Goal: Task Accomplishment & Management: Use online tool/utility

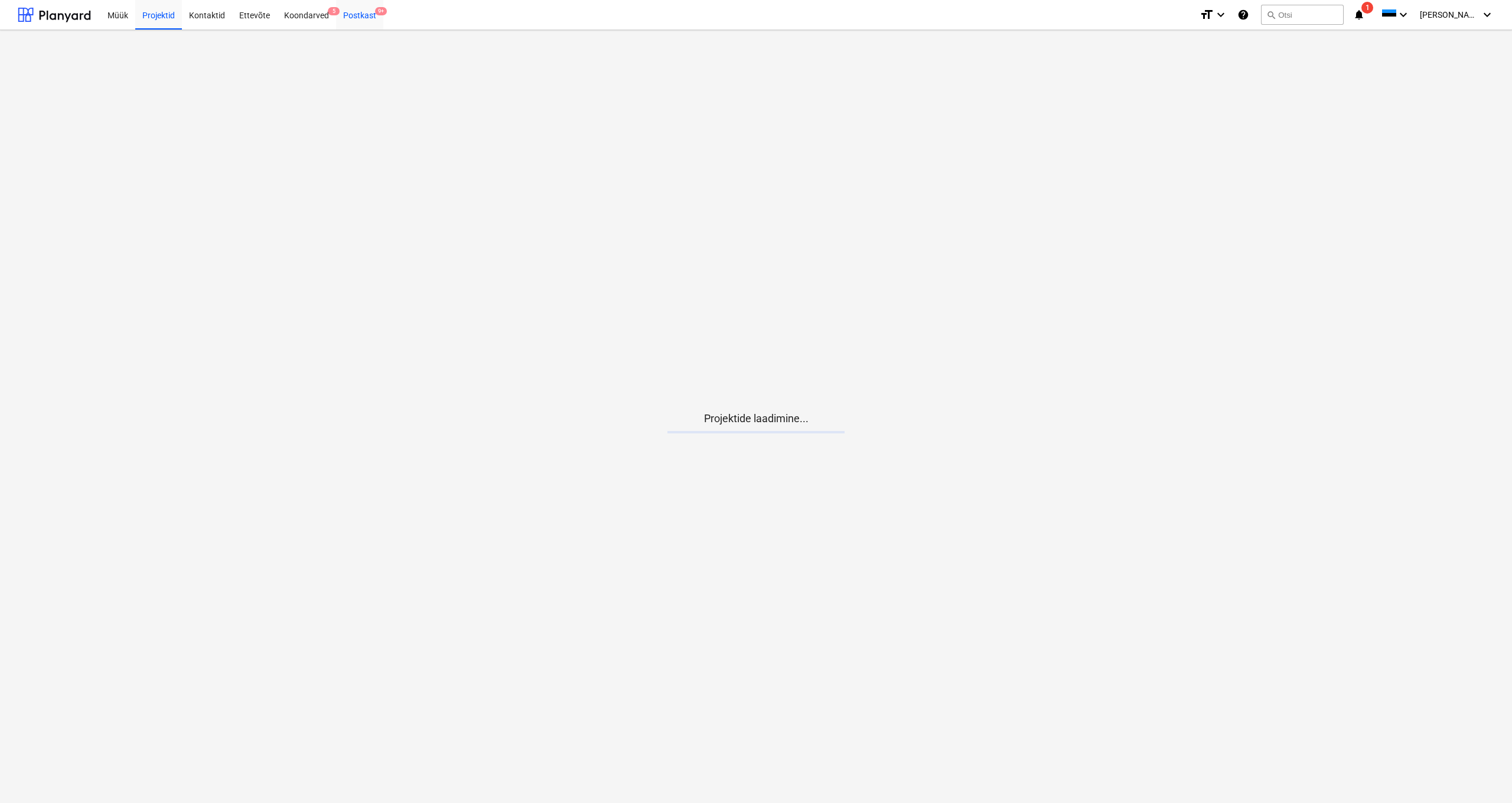
click at [360, 16] on div "Postkast 9+" at bounding box center [359, 14] width 47 height 30
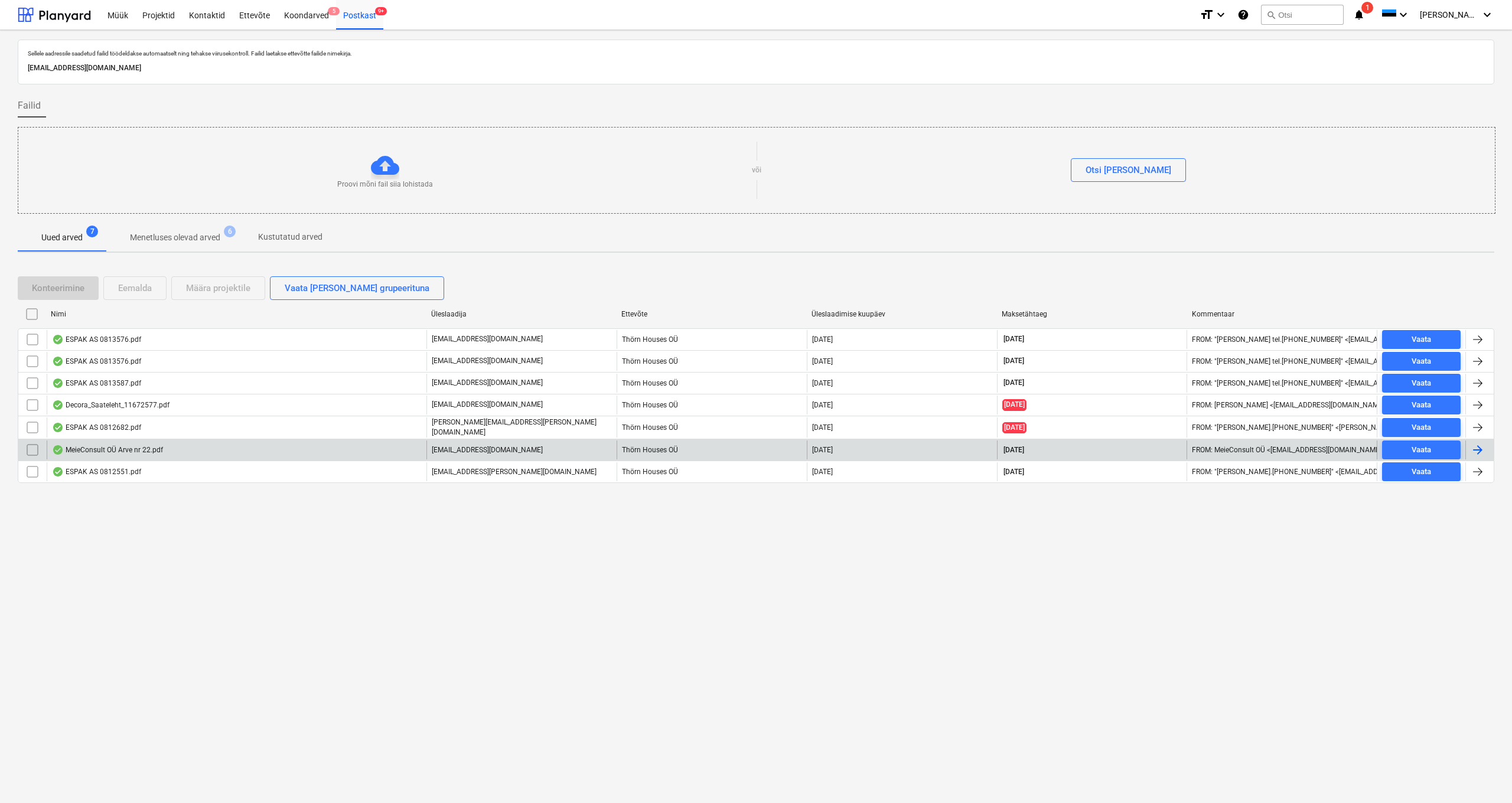
click at [131, 449] on div "MeieConsult OÜ Arve nr 22.pdf" at bounding box center [107, 450] width 111 height 9
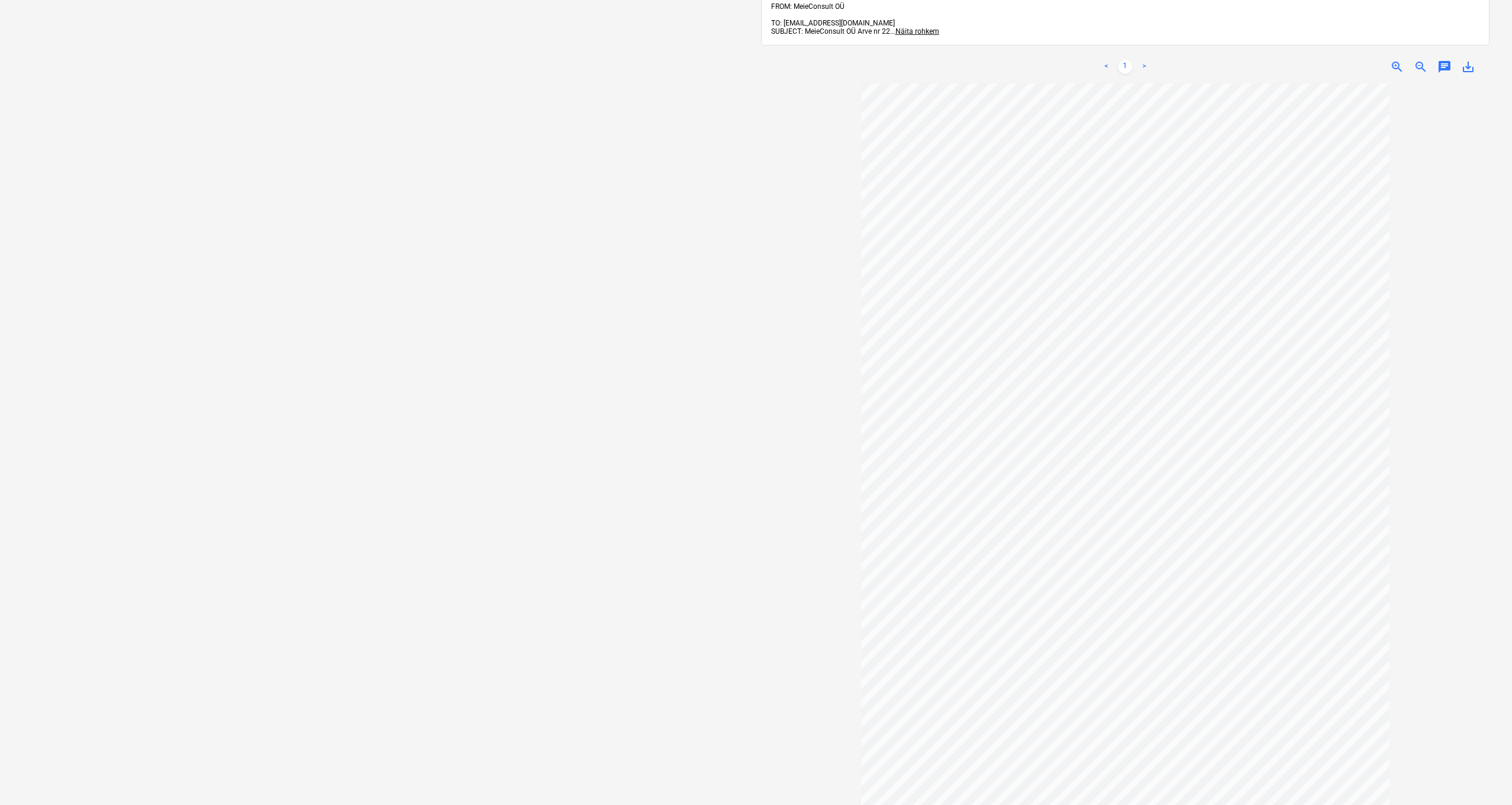
scroll to position [20, 0]
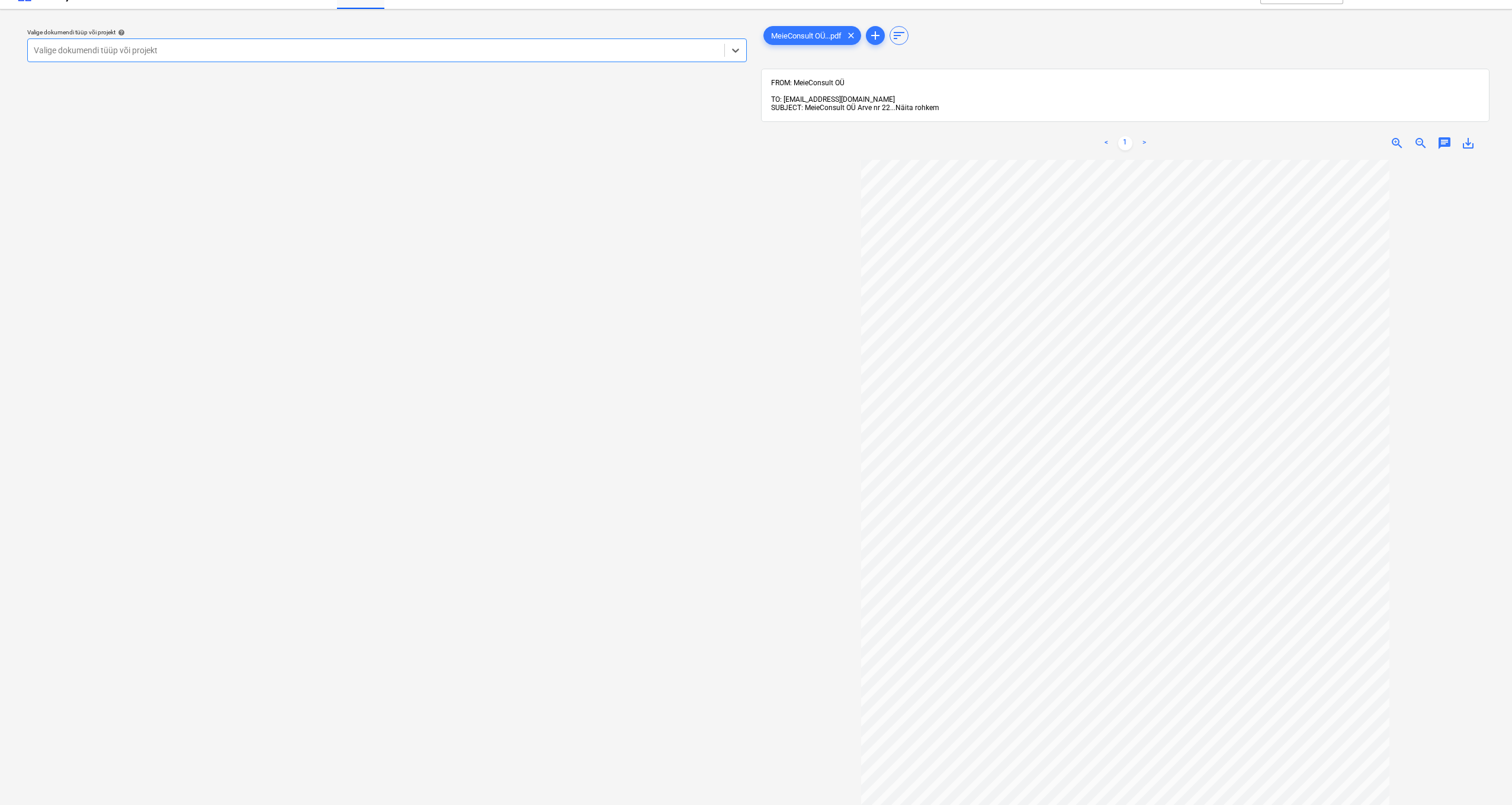
click at [916, 103] on span "Näita rohkem" at bounding box center [917, 107] width 43 height 8
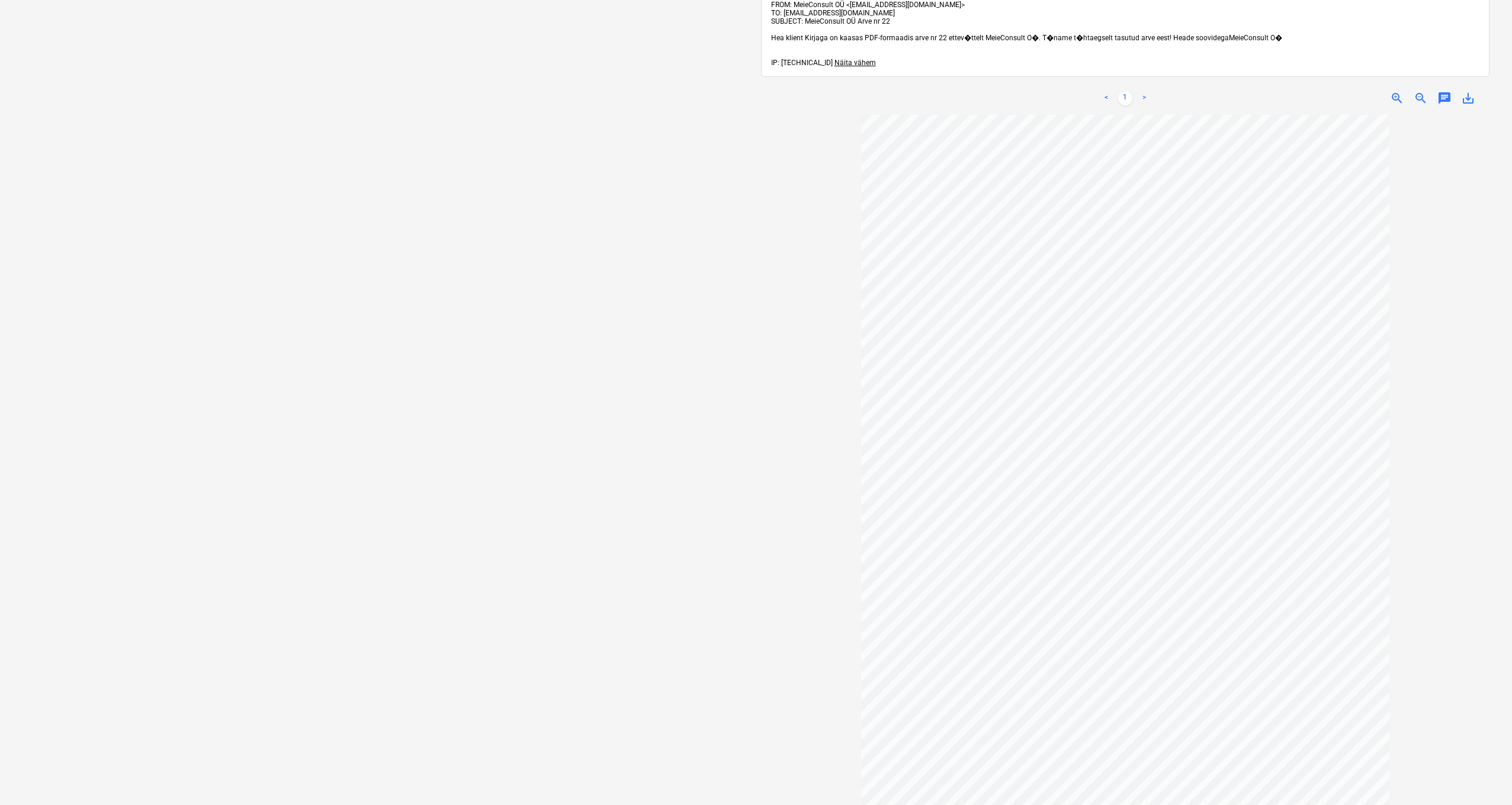
scroll to position [0, 0]
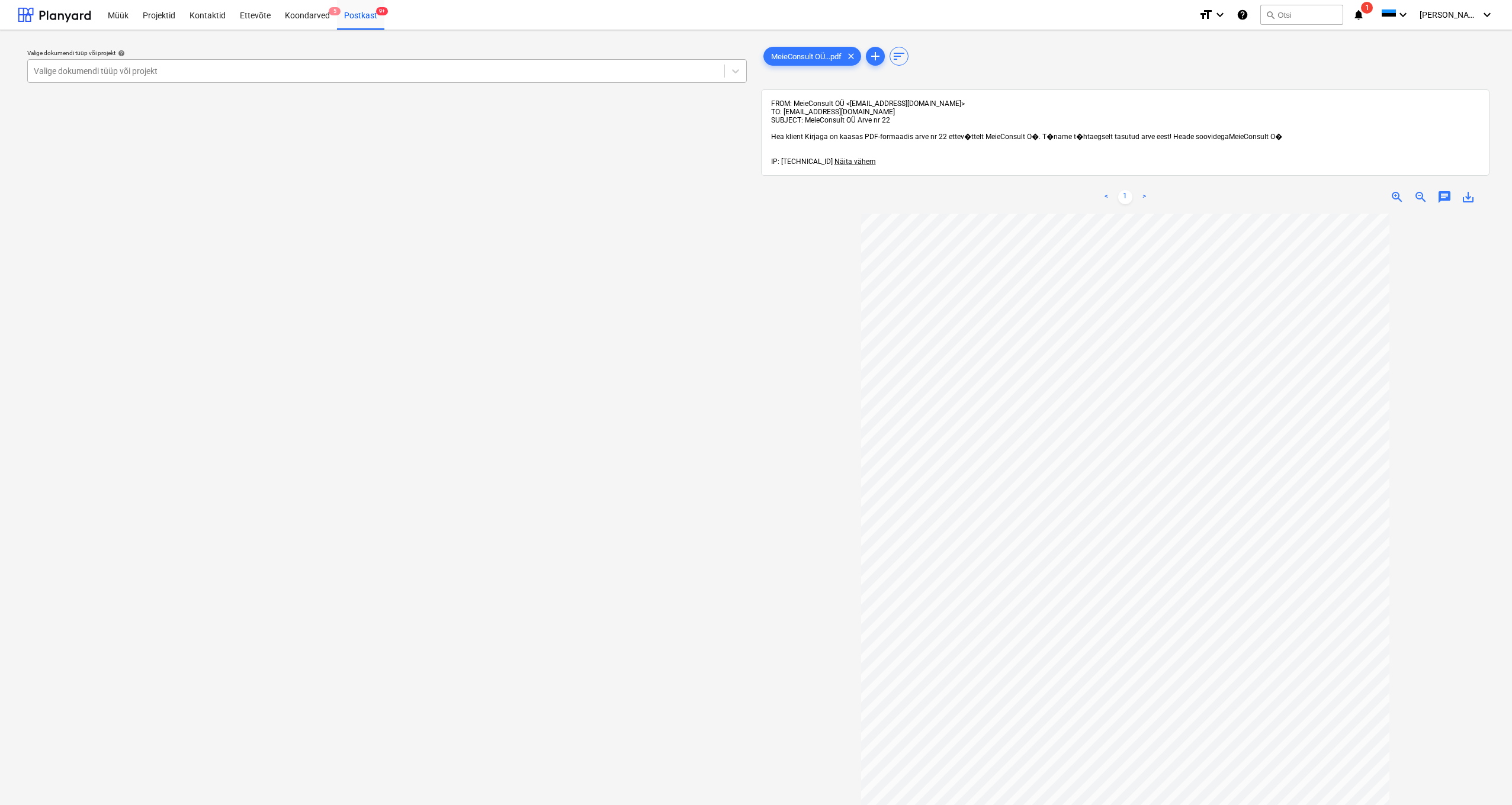
click at [75, 74] on div "Valige dokumendi tüüp või projekt" at bounding box center [376, 71] width 684 height 9
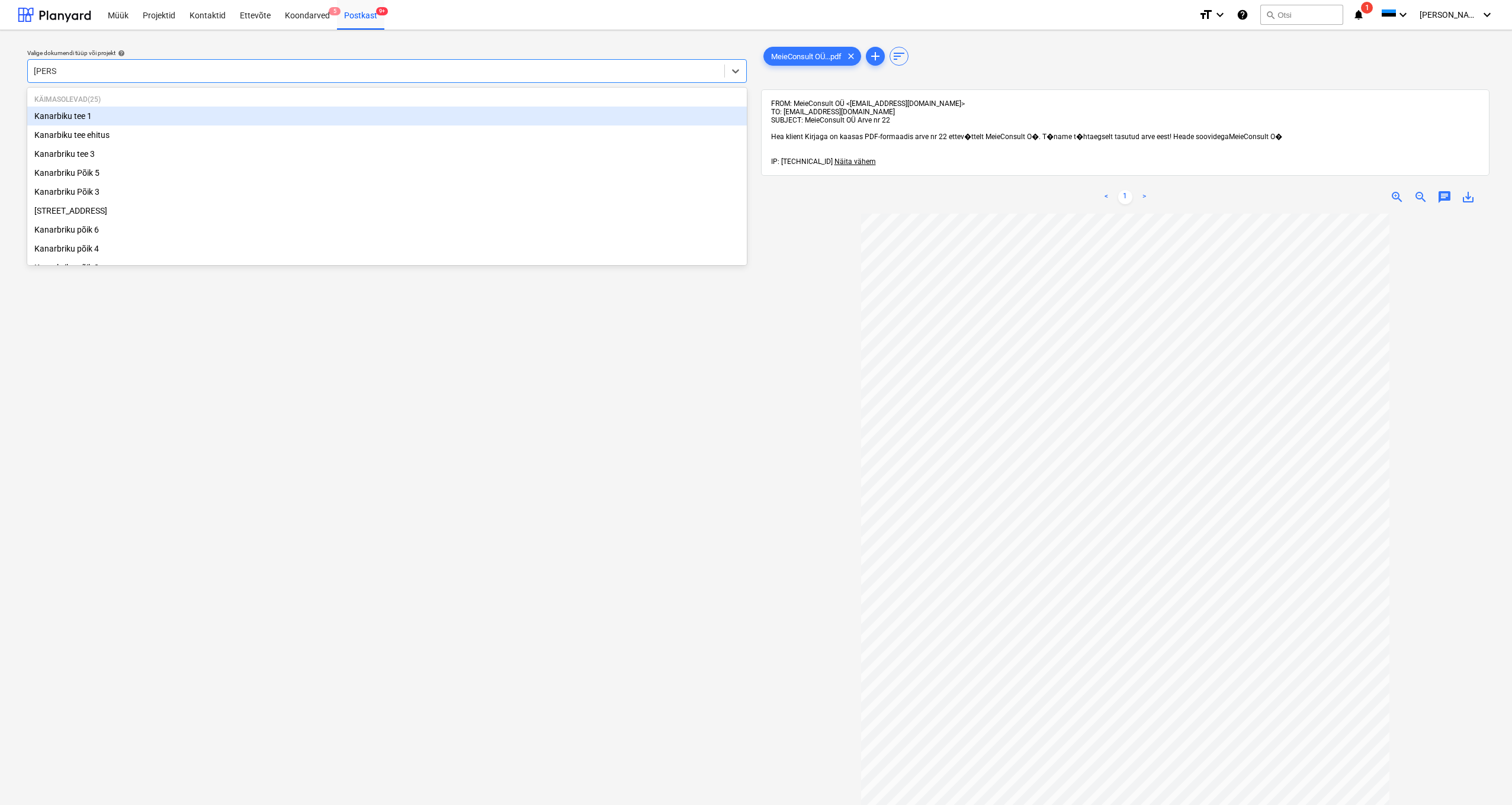
type input "kanarb"
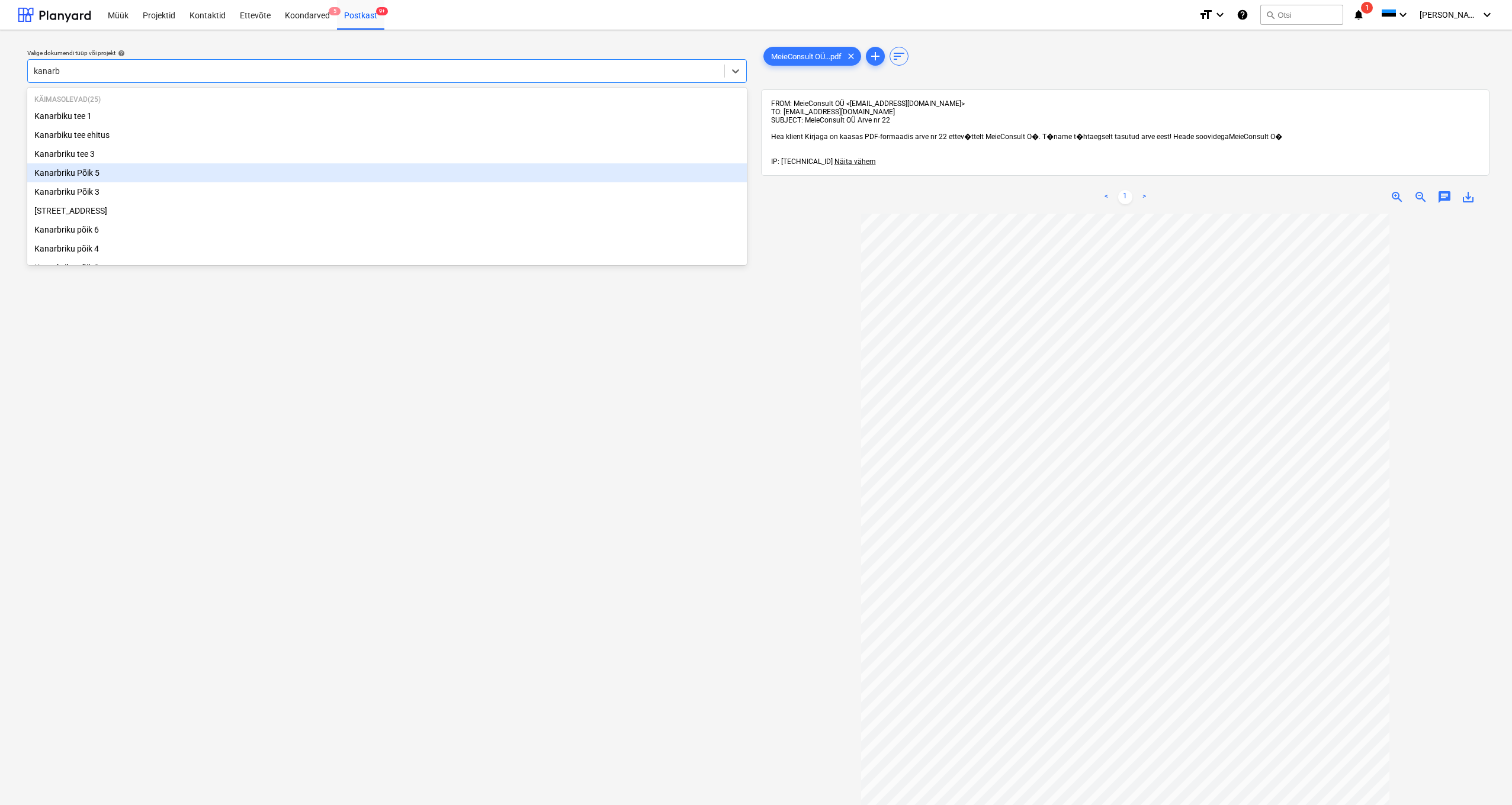
click at [89, 170] on div "Kanarbriku Põik 5" at bounding box center [386, 173] width 720 height 19
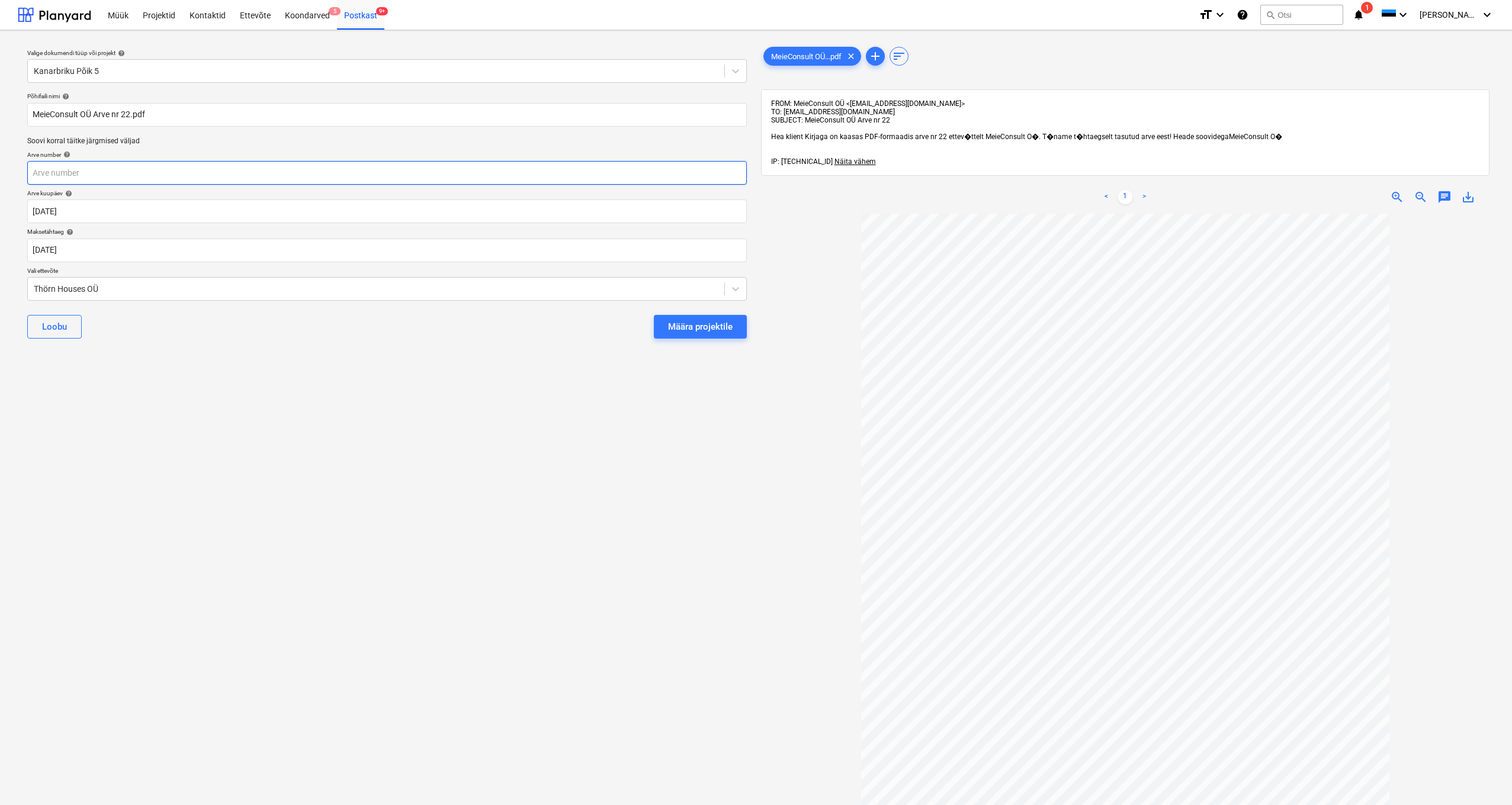
click at [64, 174] on input "text" at bounding box center [386, 173] width 720 height 24
type input "22"
click at [32, 286] on div "Thörn Houses OÜ" at bounding box center [376, 289] width 696 height 17
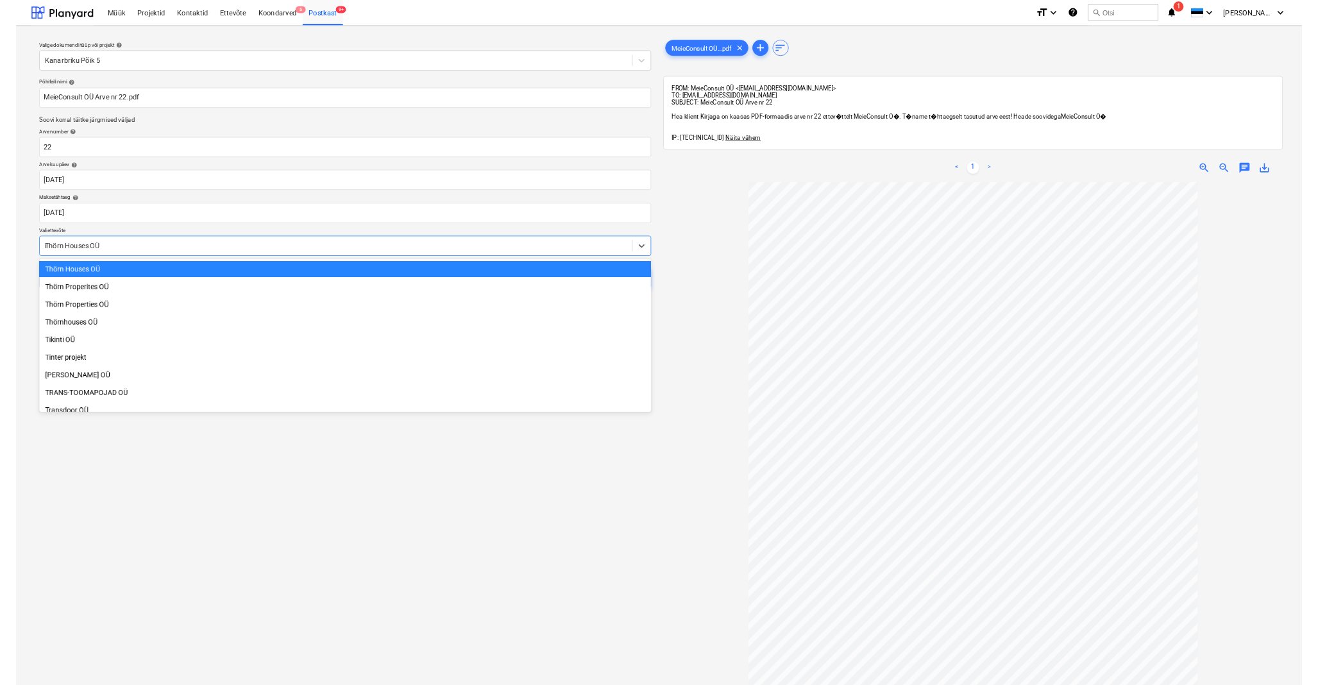
scroll to position [1738, 0]
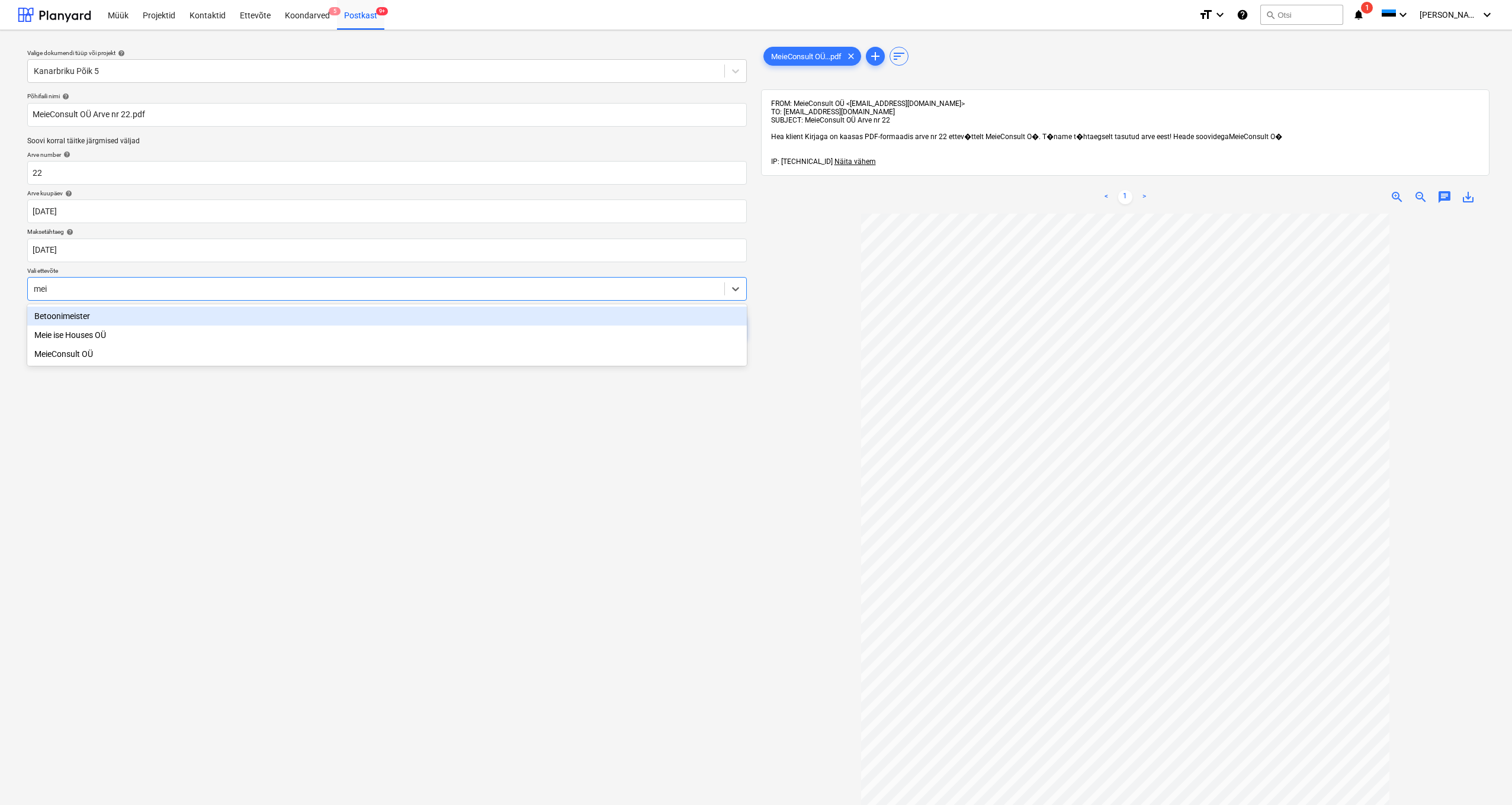
type input "meie"
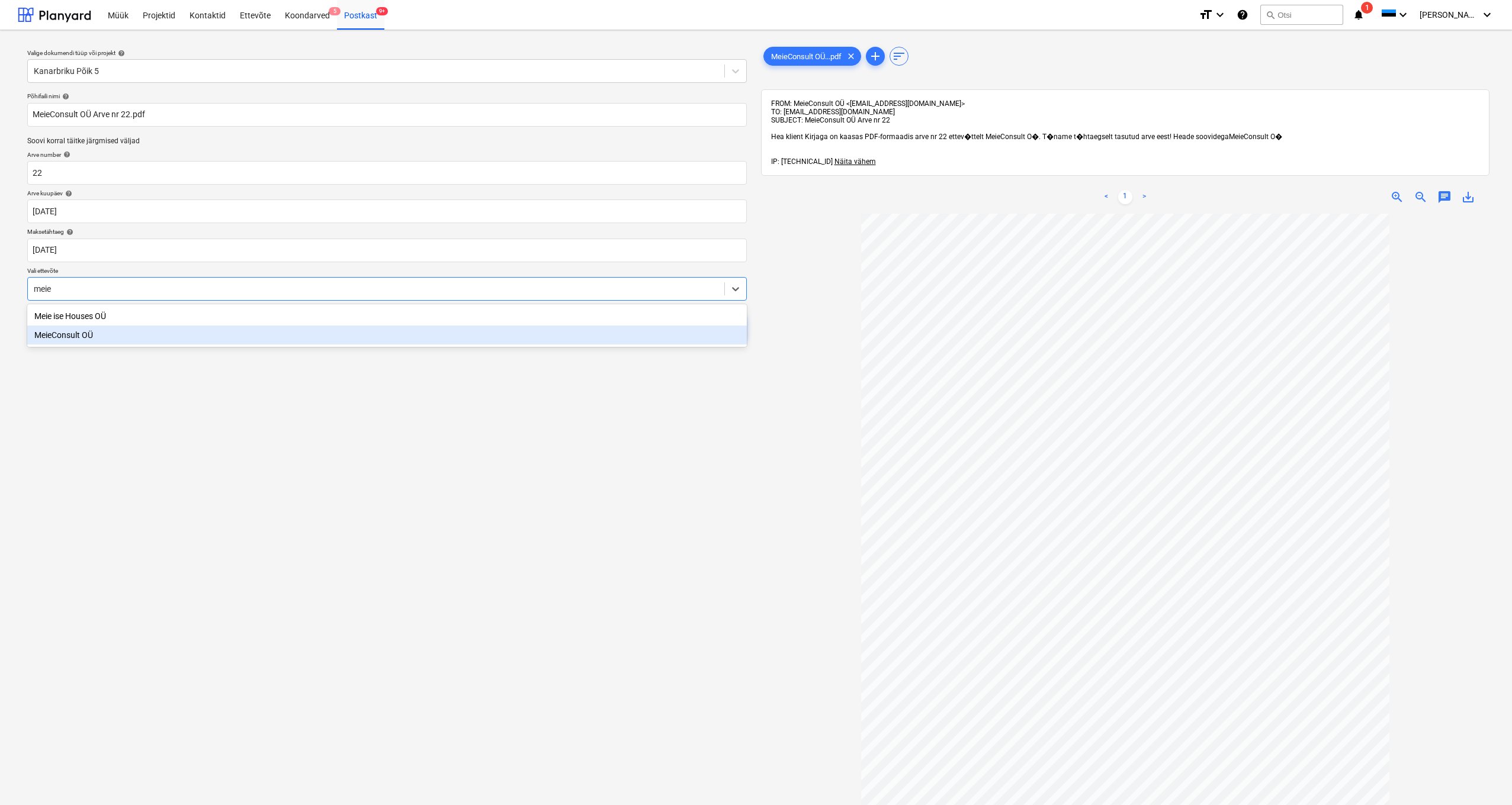
click at [79, 338] on div "MeieConsult OÜ" at bounding box center [386, 335] width 720 height 19
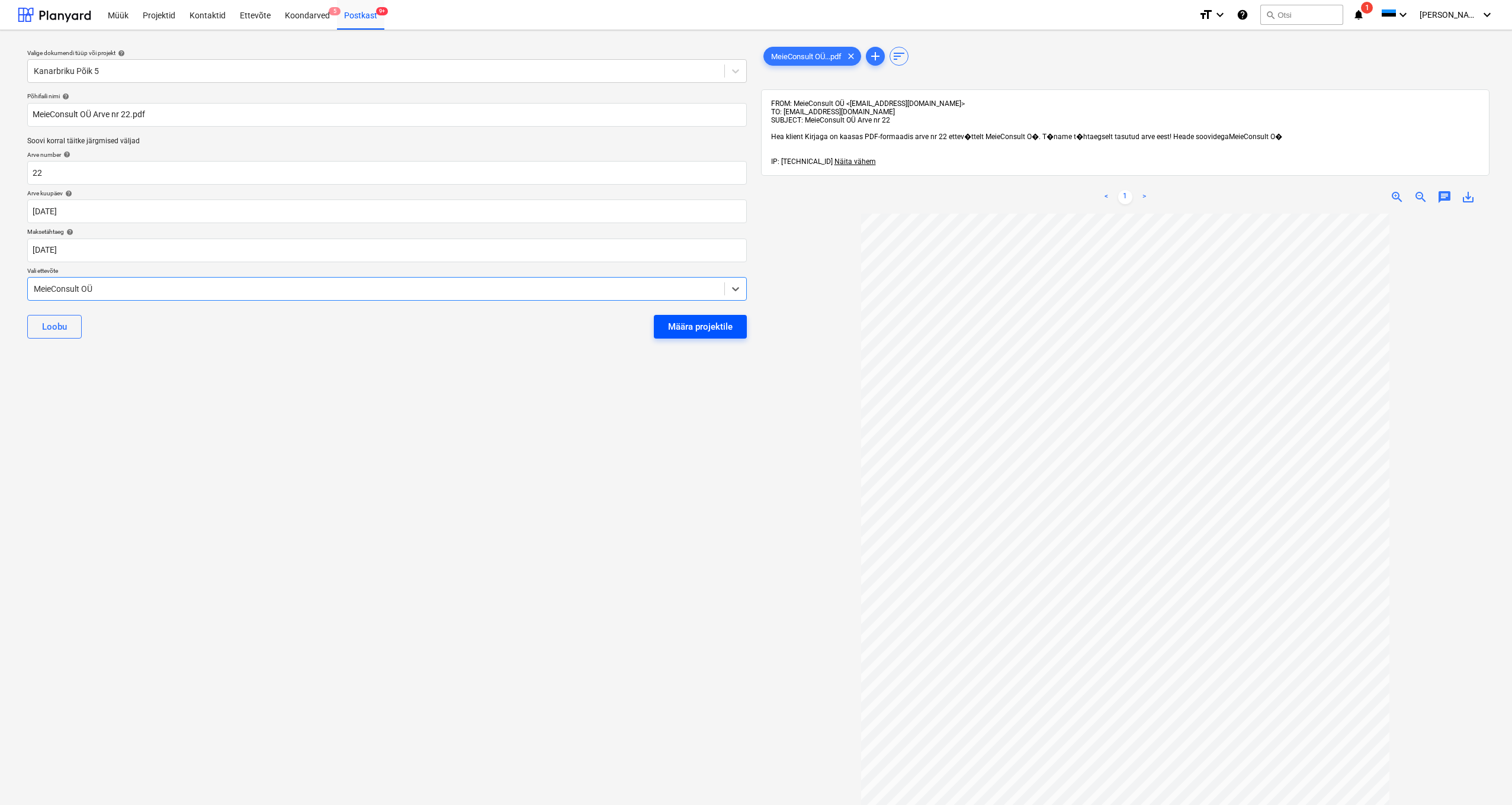
click at [711, 324] on div "Määra projektile" at bounding box center [700, 327] width 65 height 16
